Goal: Check status: Check status

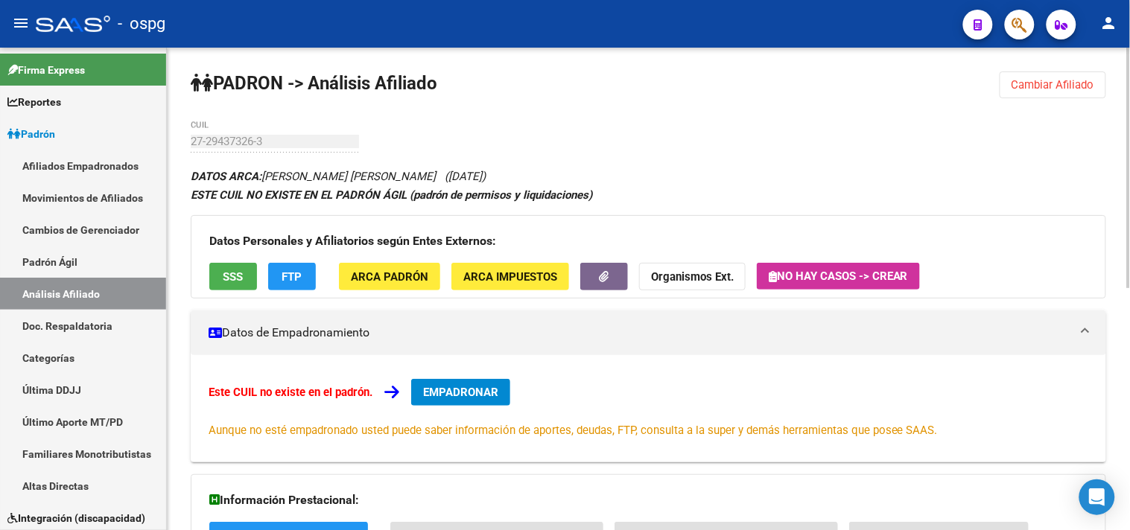
click at [1032, 83] on span "Cambiar Afiliado" at bounding box center [1053, 84] width 83 height 13
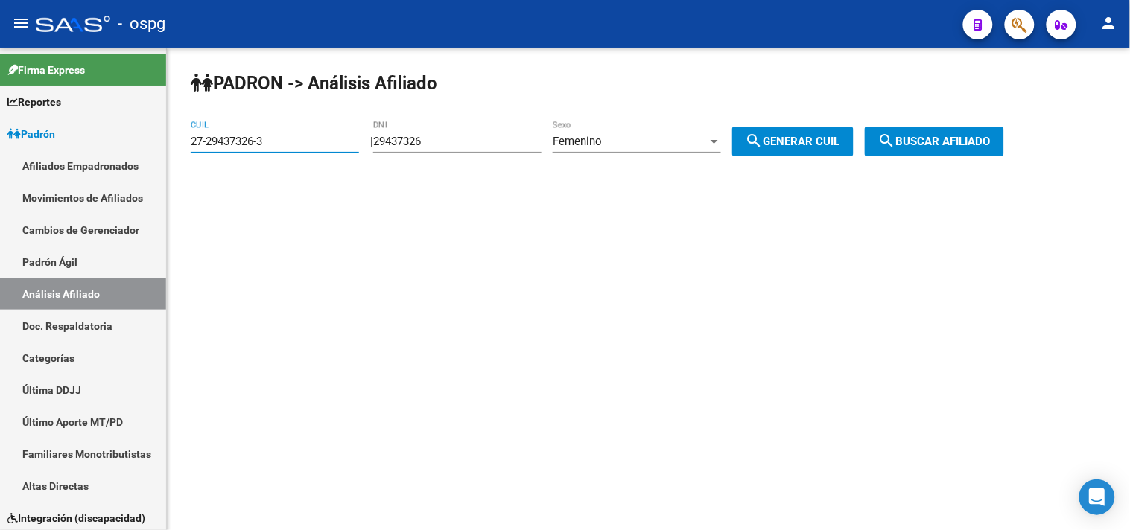
drag, startPoint x: 279, startPoint y: 144, endPoint x: 204, endPoint y: 145, distance: 74.5
click at [204, 145] on input "27-29437326-3" at bounding box center [275, 141] width 168 height 13
click at [304, 144] on input "27-29437326-3" at bounding box center [275, 141] width 168 height 13
drag, startPoint x: 190, startPoint y: 135, endPoint x: 183, endPoint y: 136, distance: 7.6
click at [183, 136] on div "PADRON -> Análisis Afiliado 27-29437326-3 CUIL | 29437326 DNI Femenino Sexo sea…" at bounding box center [648, 126] width 963 height 156
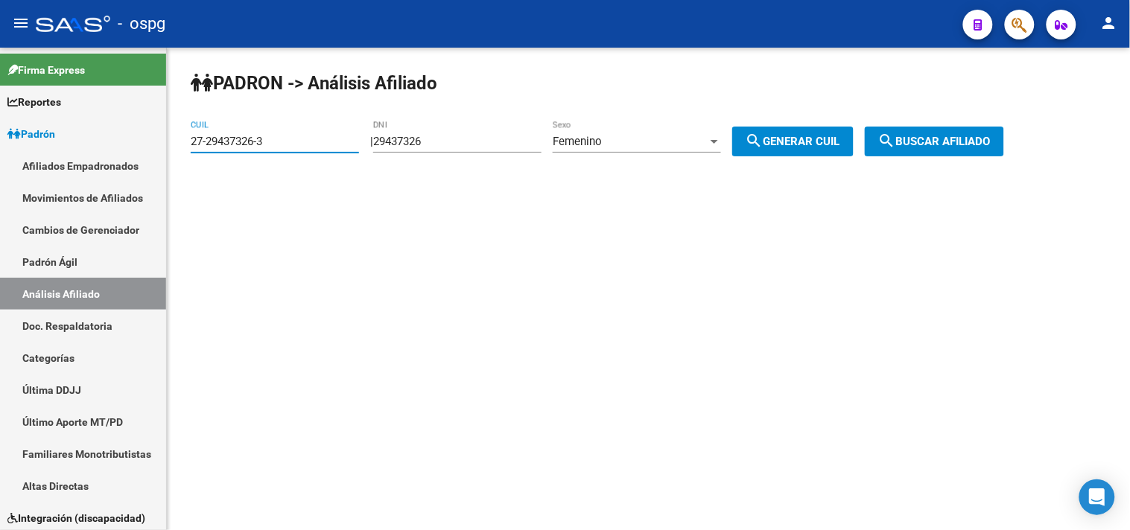
paste input "0-17715667-2"
type input "20-17715667-2"
click at [987, 138] on span "search Buscar afiliado" at bounding box center [934, 141] width 112 height 13
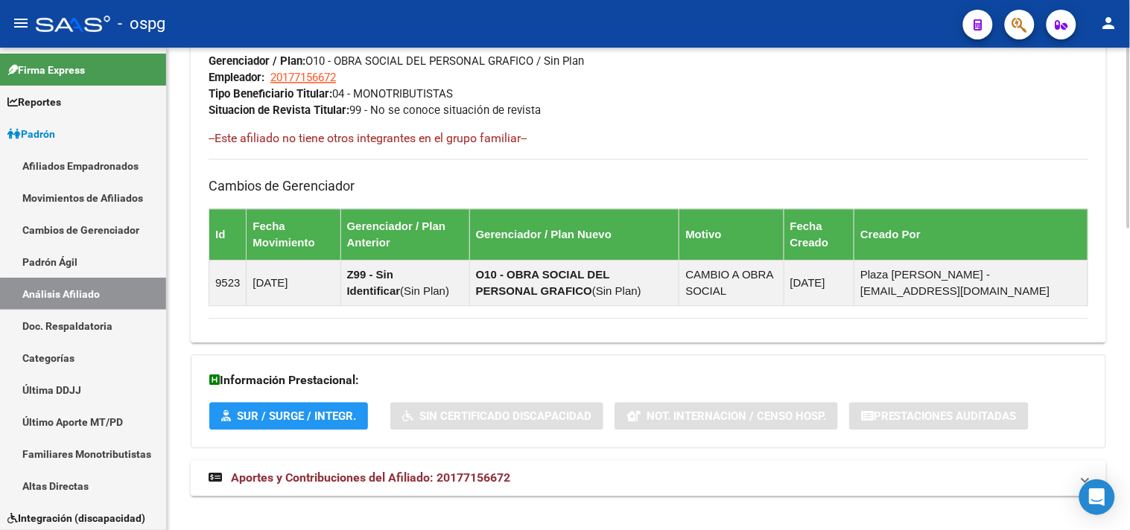
scroll to position [808, 0]
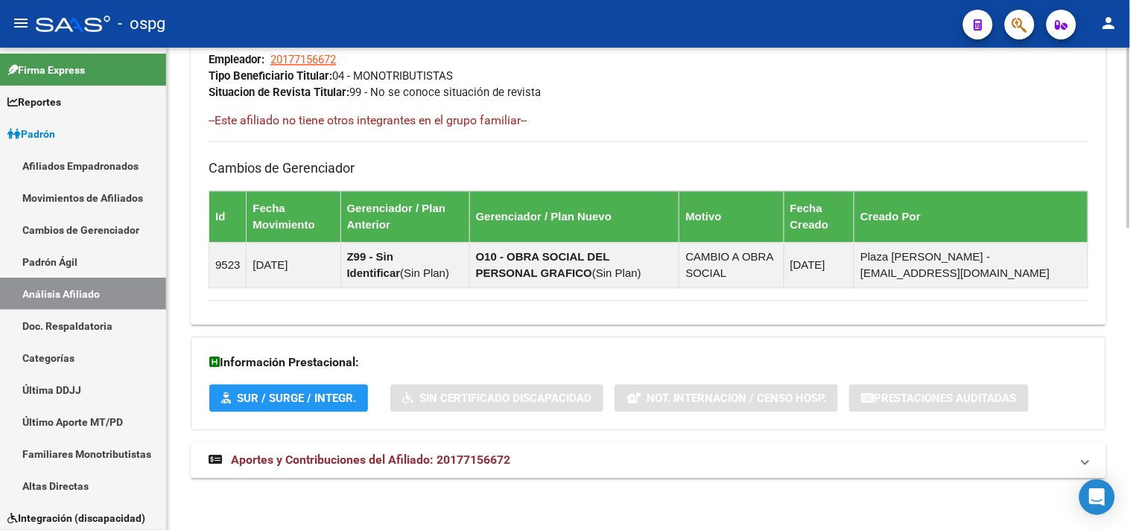
drag, startPoint x: 536, startPoint y: 456, endPoint x: 556, endPoint y: 456, distance: 19.4
click at [545, 457] on mat-panel-title "Aportes y Contribuciones del Afiliado: 20177156672" at bounding box center [640, 460] width 862 height 16
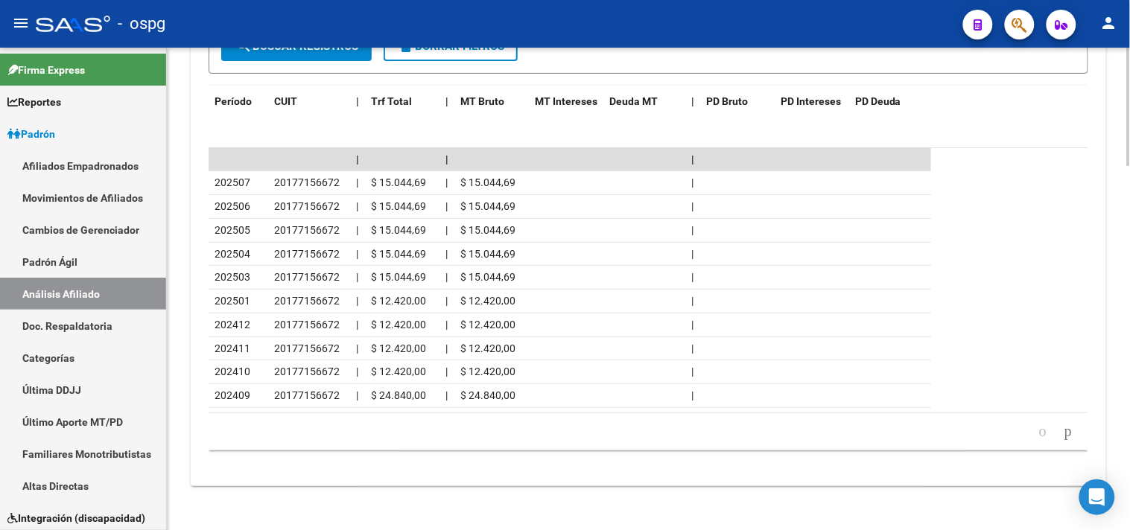
scroll to position [1486, 0]
